Goal: Check status

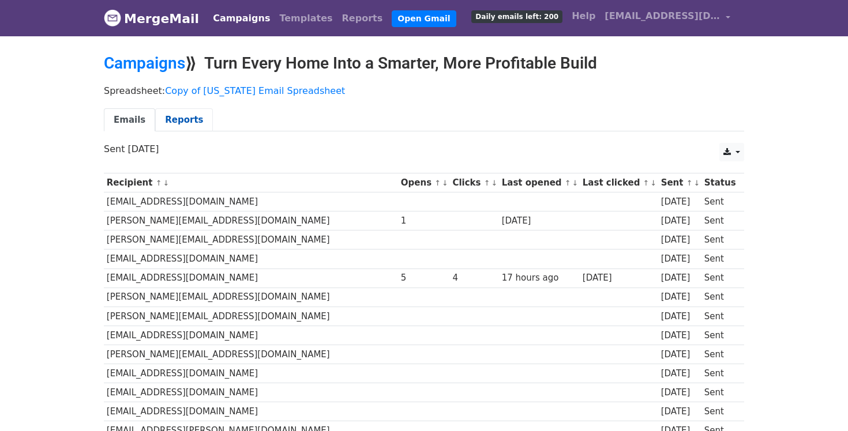
click at [184, 121] on link "Reports" at bounding box center [184, 120] width 58 height 24
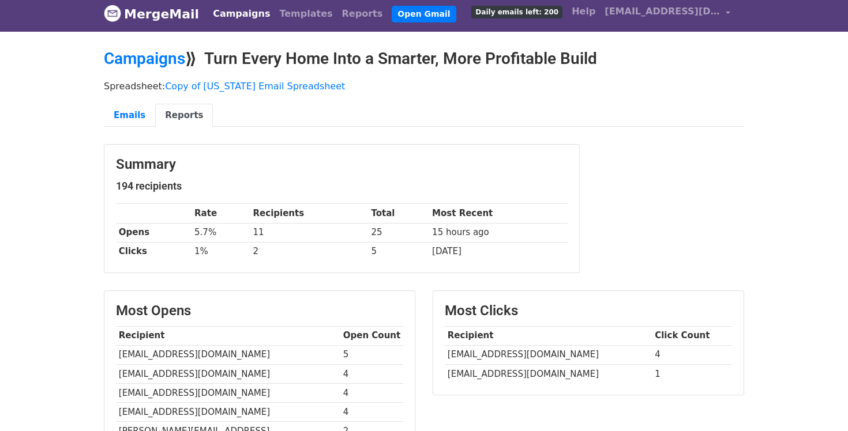
scroll to position [5, 0]
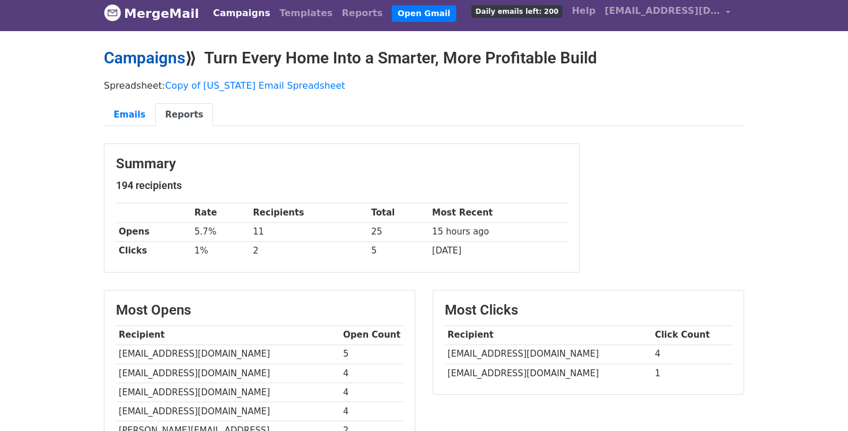
click at [165, 57] on link "Campaigns" at bounding box center [144, 57] width 81 height 19
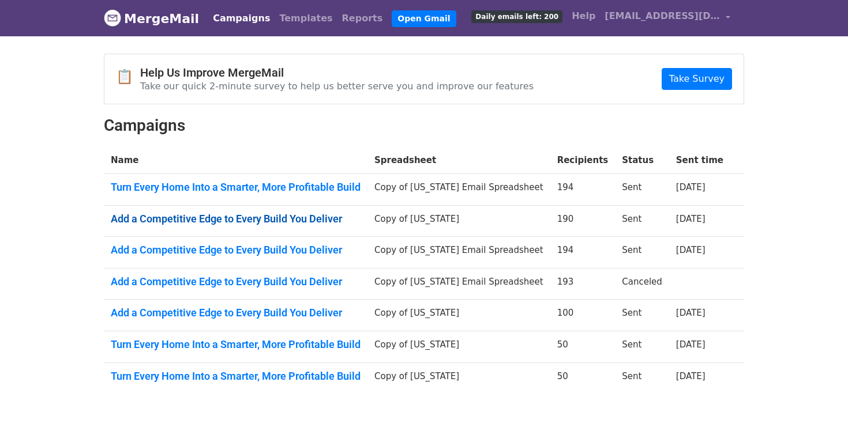
click at [212, 218] on link "Add a Competitive Edge to Every Build You Deliver" at bounding box center [236, 219] width 250 height 13
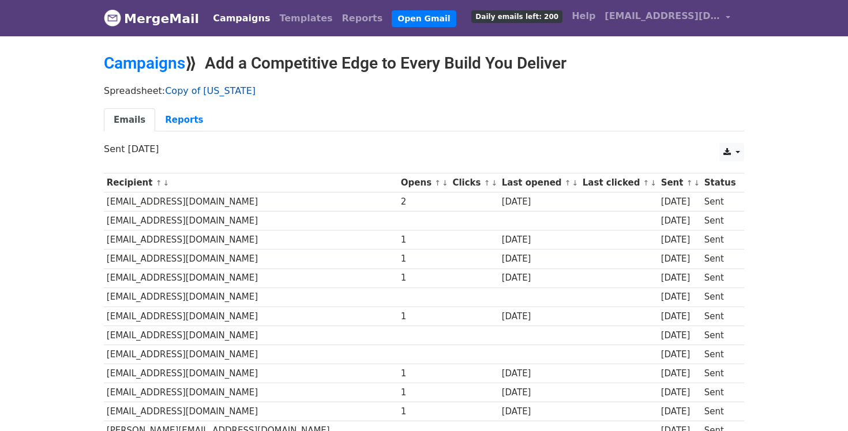
click at [192, 91] on link "Copy of [US_STATE]" at bounding box center [210, 90] width 91 height 11
click at [180, 115] on link "Reports" at bounding box center [184, 120] width 58 height 24
